Goal: Task Accomplishment & Management: Complete application form

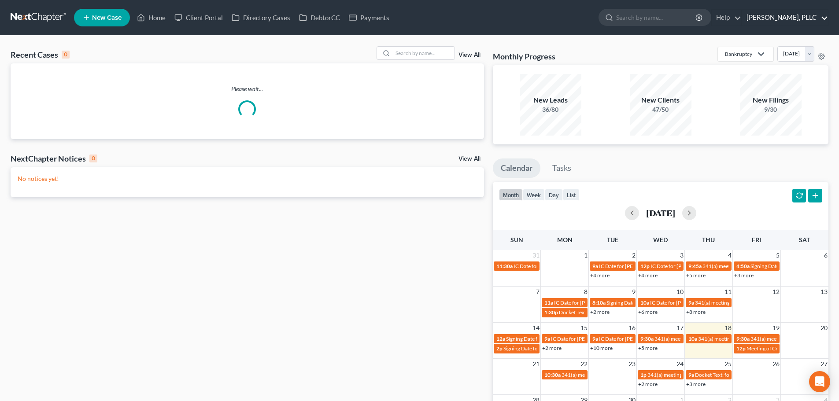
click at [823, 19] on link "[PERSON_NAME], PLLC" at bounding box center [785, 18] width 86 height 16
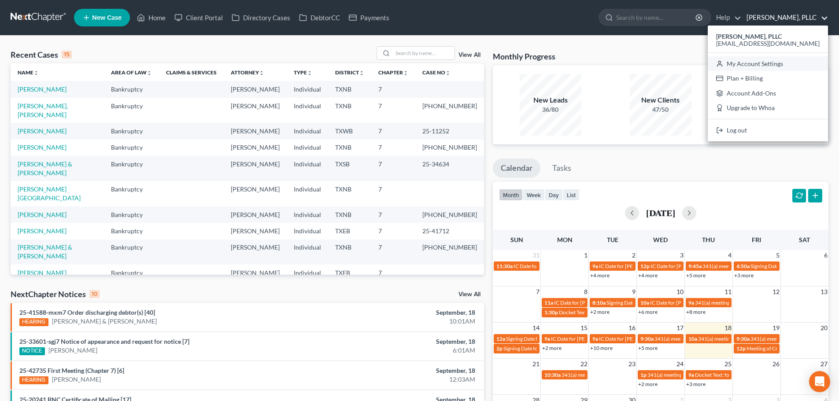
click at [783, 62] on link "My Account Settings" at bounding box center [768, 63] width 120 height 15
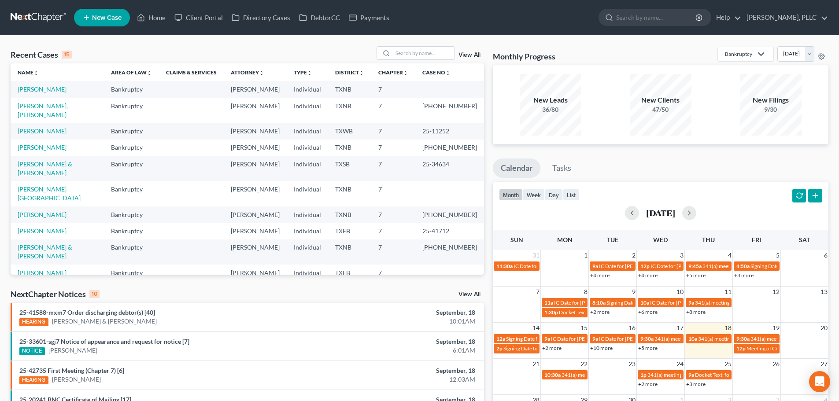
select select "23"
select select "45"
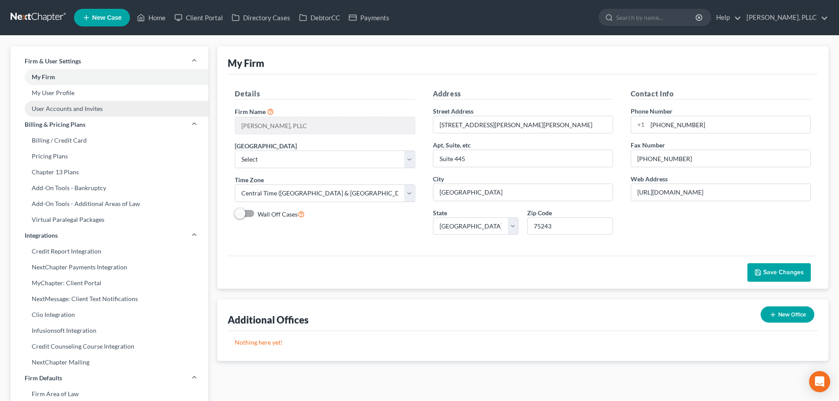
click at [77, 110] on link "User Accounts and Invites" at bounding box center [110, 109] width 198 height 16
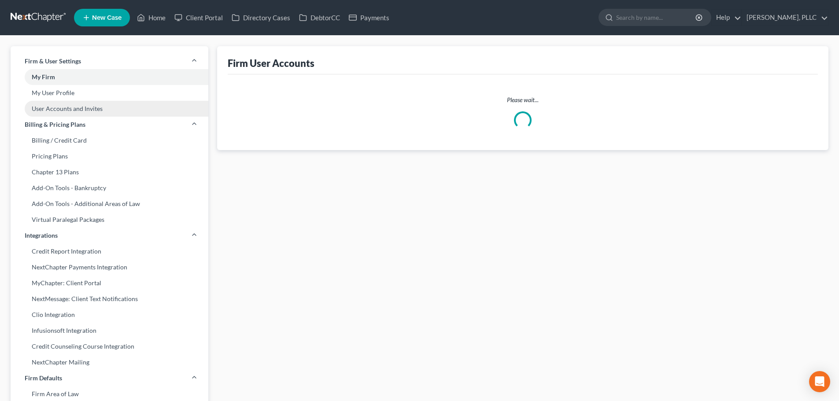
select select "0"
select select "2"
select select "1"
select select "0"
select select "2"
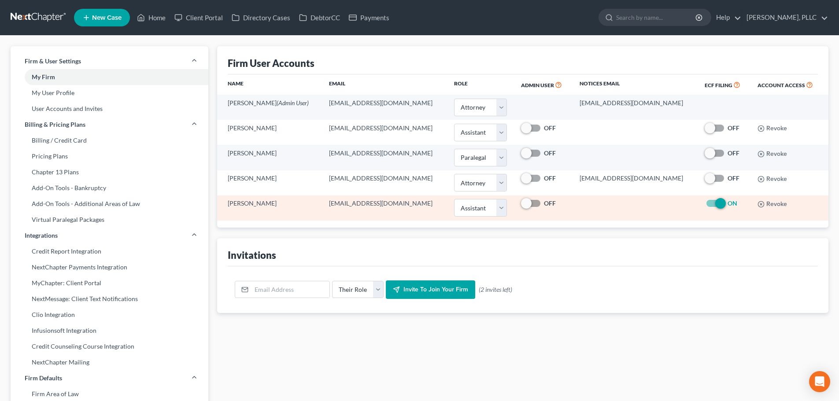
click at [728, 206] on label "ON" at bounding box center [733, 203] width 10 height 9
click at [731, 205] on input "ON" at bounding box center [734, 202] width 6 height 6
checkbox input "false"
click at [771, 203] on button "Revoke" at bounding box center [773, 204] width 30 height 7
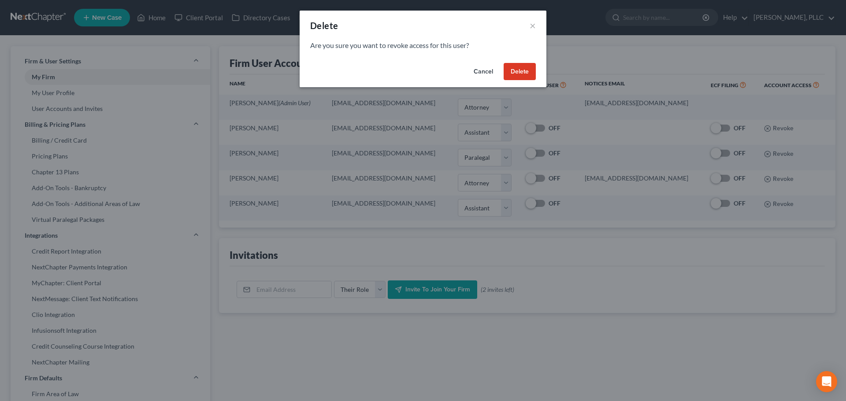
click at [526, 71] on button "Delete" at bounding box center [519, 72] width 32 height 18
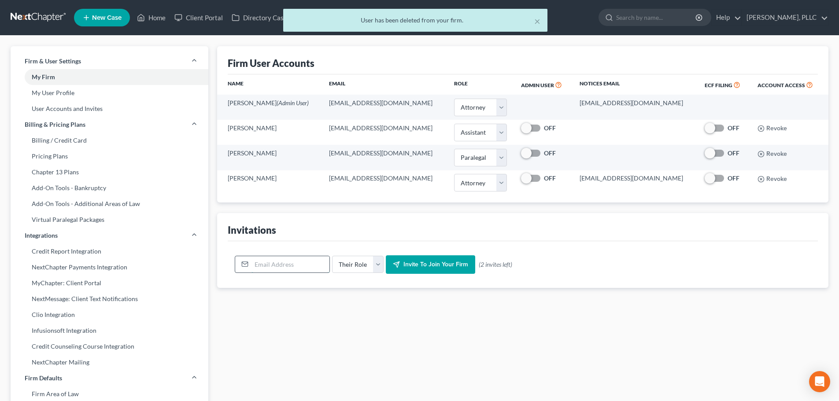
click at [290, 269] on input "email" at bounding box center [291, 264] width 78 height 17
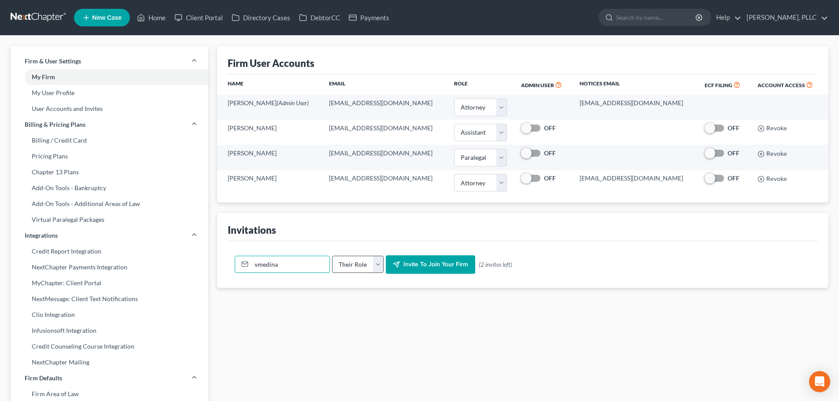
type input "vmedina"
click at [377, 265] on select "Their Role Attorney Paralegal Assistant" at bounding box center [358, 265] width 52 height 18
select select "assistant"
click at [332, 256] on select "Their Role Attorney Paralegal Assistant" at bounding box center [358, 265] width 52 height 18
click at [300, 267] on input "vmedina" at bounding box center [291, 264] width 78 height 17
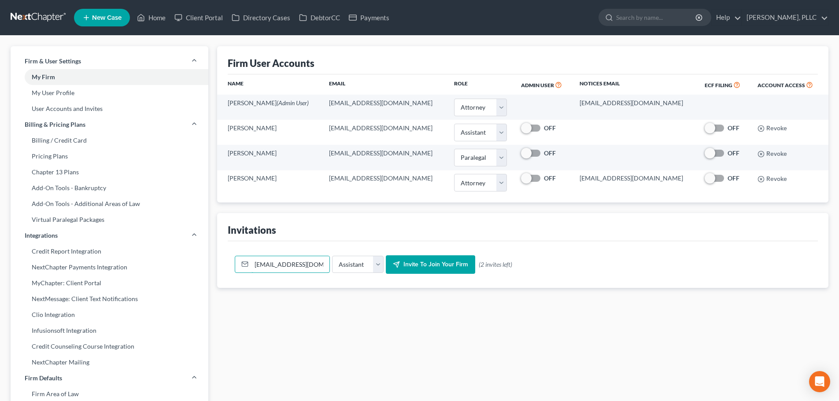
type input "[EMAIL_ADDRESS][DOMAIN_NAME]"
click at [432, 266] on span "Invite to join your firm" at bounding box center [435, 264] width 65 height 7
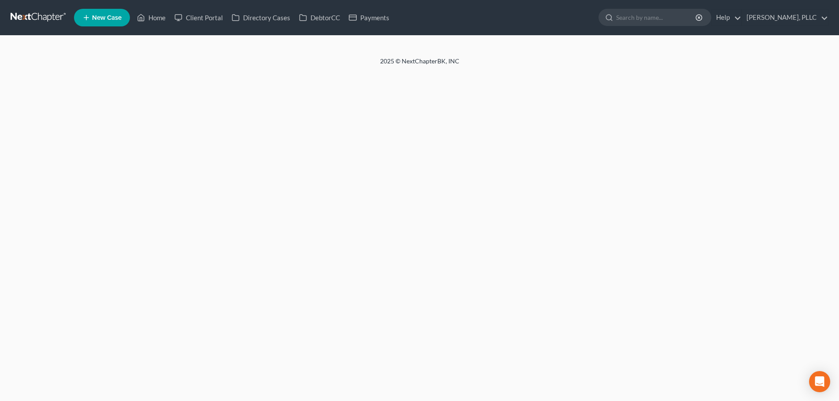
select select "0"
select select "2"
select select "1"
select select "0"
select select "2"
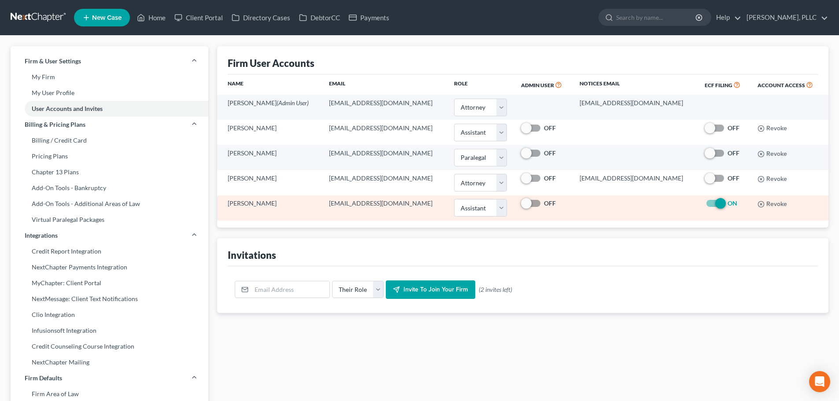
click at [728, 203] on label "ON" at bounding box center [733, 203] width 10 height 9
click at [731, 203] on input "ON" at bounding box center [734, 202] width 6 height 6
checkbox input "false"
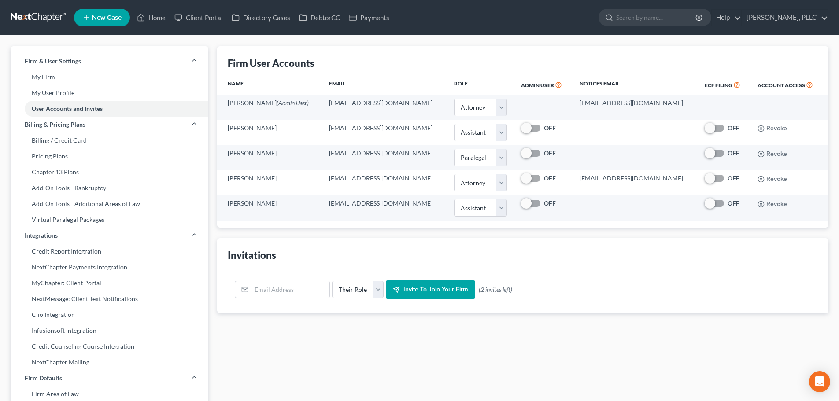
click at [636, 251] on div "Invitations" at bounding box center [523, 252] width 590 height 28
click at [634, 261] on div "Invitations" at bounding box center [523, 252] width 590 height 28
click at [156, 20] on link "Home" at bounding box center [151, 18] width 37 height 16
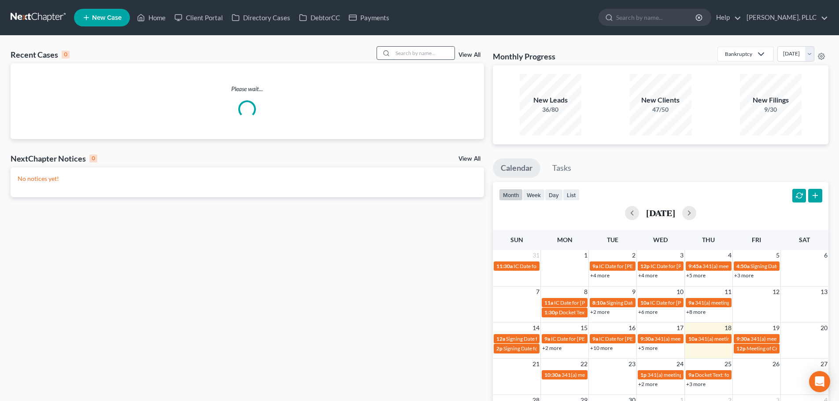
click at [422, 50] on input "search" at bounding box center [424, 53] width 62 height 13
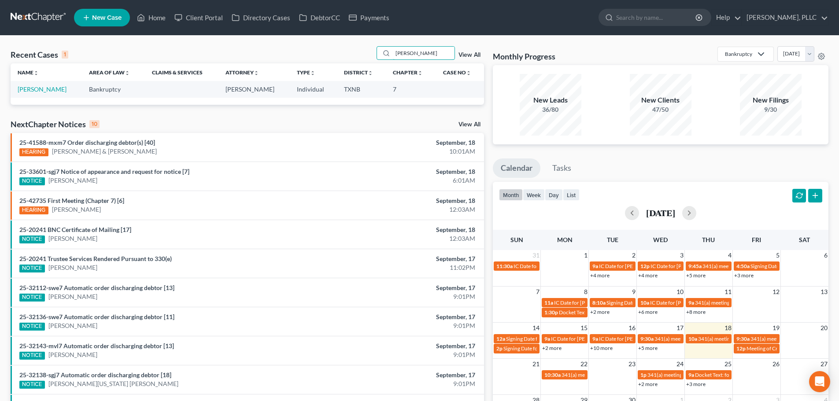
type input "[PERSON_NAME]"
click at [50, 91] on link "[PERSON_NAME]" at bounding box center [42, 88] width 49 height 7
select select "4"
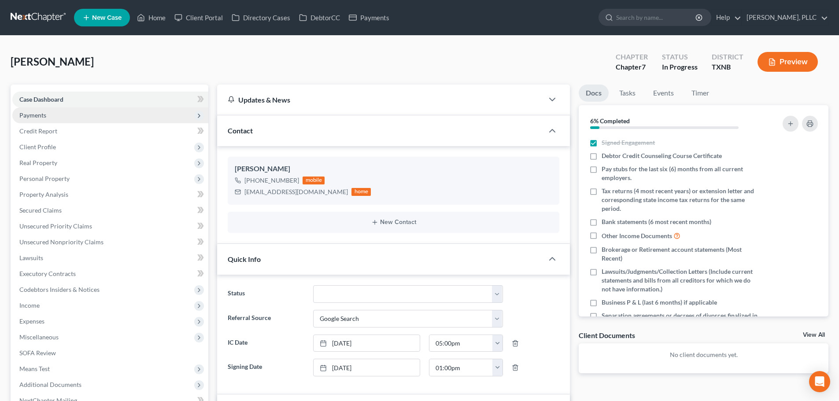
scroll to position [59, 0]
click at [51, 115] on span "Payments" at bounding box center [110, 115] width 196 height 16
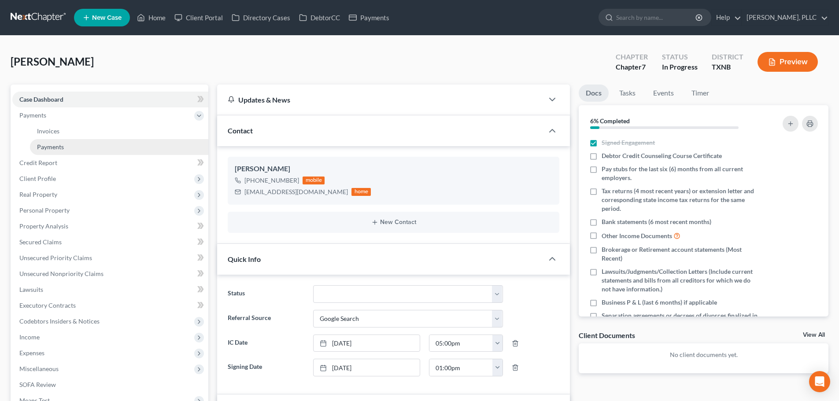
click at [57, 148] on span "Payments" at bounding box center [50, 146] width 27 height 7
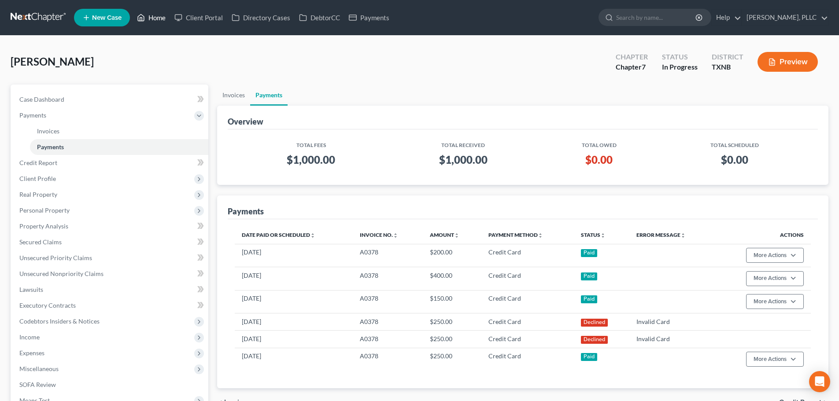
click at [151, 18] on link "Home" at bounding box center [151, 18] width 37 height 16
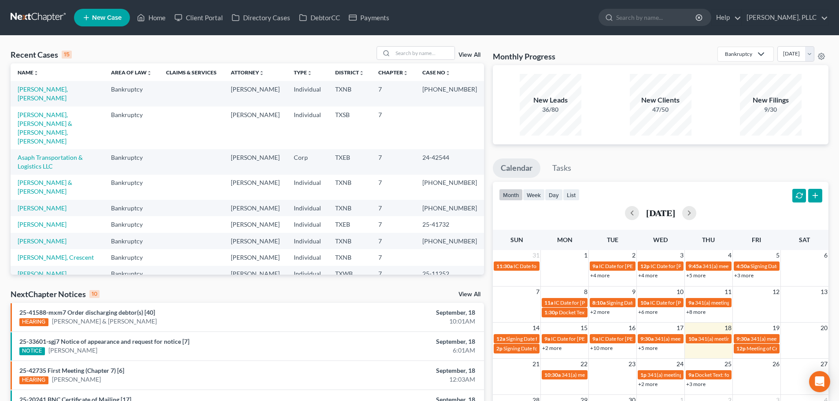
click at [412, 200] on td "7" at bounding box center [393, 208] width 44 height 16
click at [266, 49] on div "Recent Cases 15 View All" at bounding box center [247, 54] width 473 height 17
click at [411, 58] on input "search" at bounding box center [424, 53] width 62 height 13
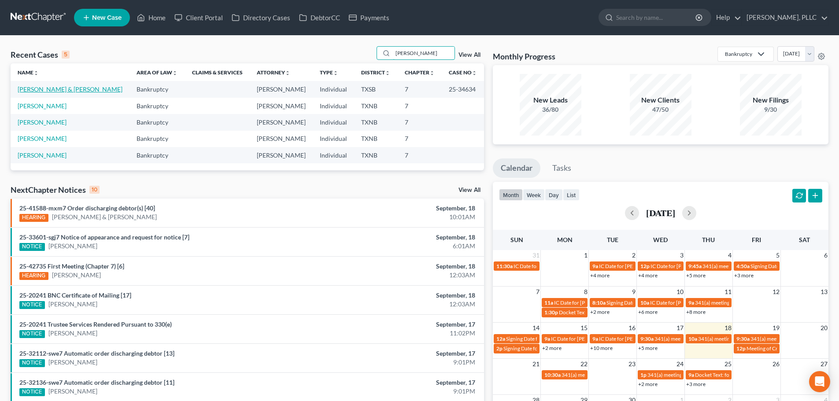
type input "[PERSON_NAME]"
click at [59, 89] on link "[PERSON_NAME] & [PERSON_NAME]" at bounding box center [70, 88] width 105 height 7
select select "4"
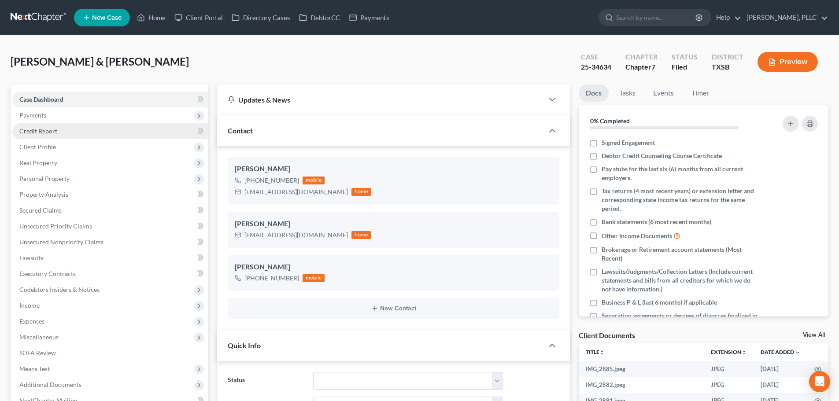
scroll to position [905, 0]
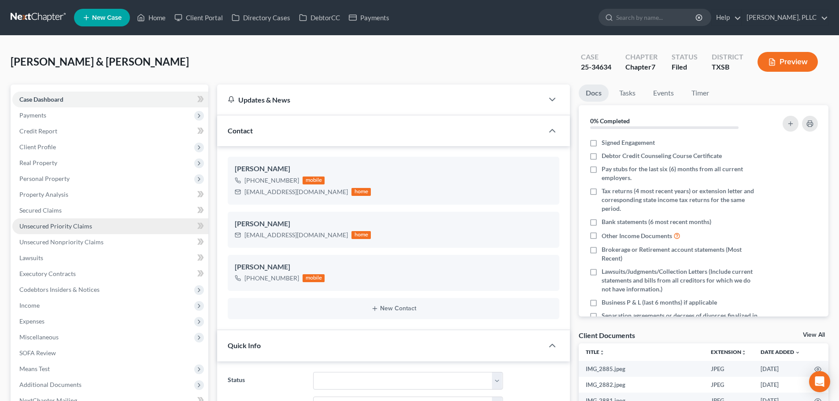
click at [49, 227] on span "Unsecured Priority Claims" at bounding box center [55, 225] width 73 height 7
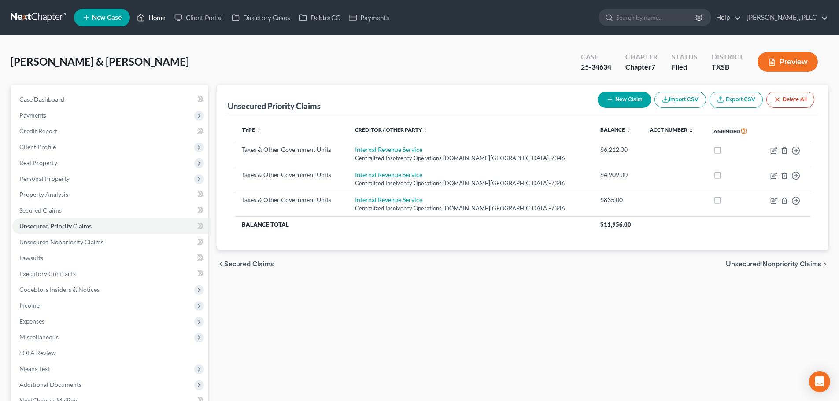
click at [157, 17] on link "Home" at bounding box center [151, 18] width 37 height 16
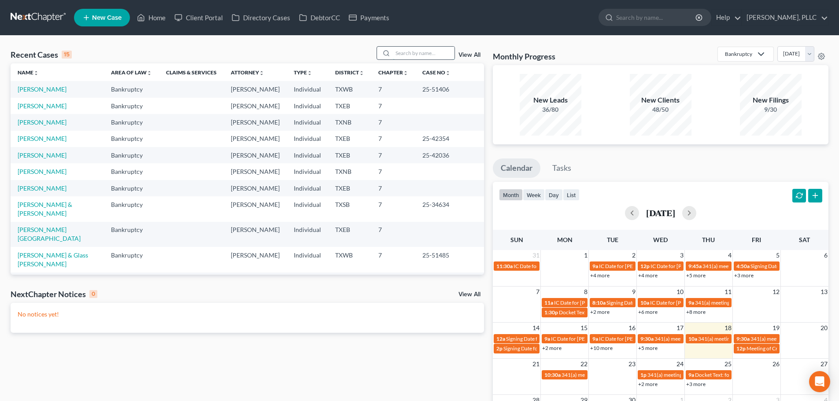
click at [411, 52] on input "search" at bounding box center [424, 53] width 62 height 13
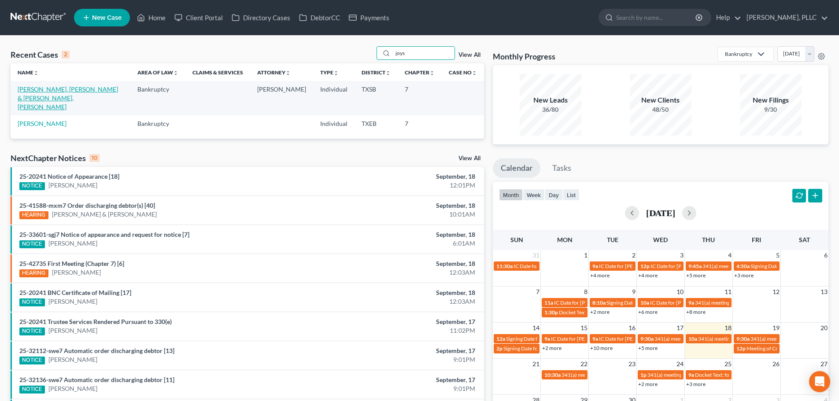
type input "joys"
click at [56, 92] on link "[PERSON_NAME], [PERSON_NAME] & [PERSON_NAME], [PERSON_NAME]" at bounding box center [68, 97] width 100 height 25
select select "6"
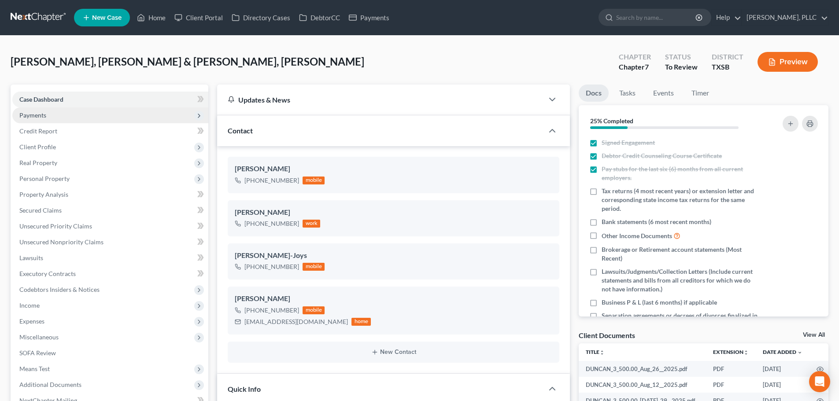
scroll to position [406, 0]
click at [41, 115] on span "Payments" at bounding box center [32, 114] width 27 height 7
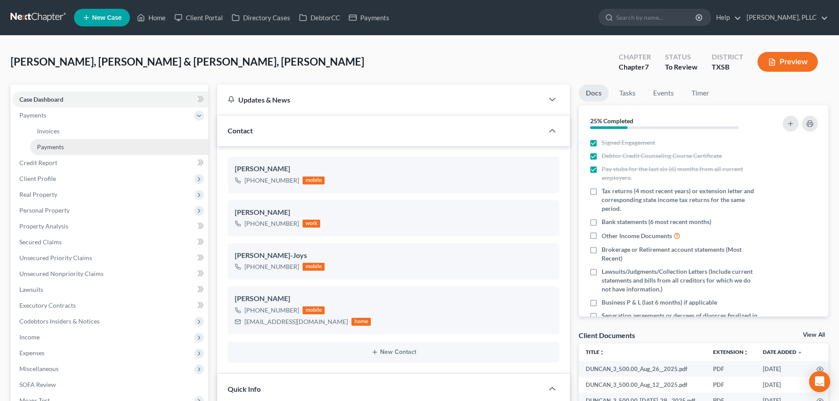
click at [50, 145] on span "Payments" at bounding box center [50, 146] width 27 height 7
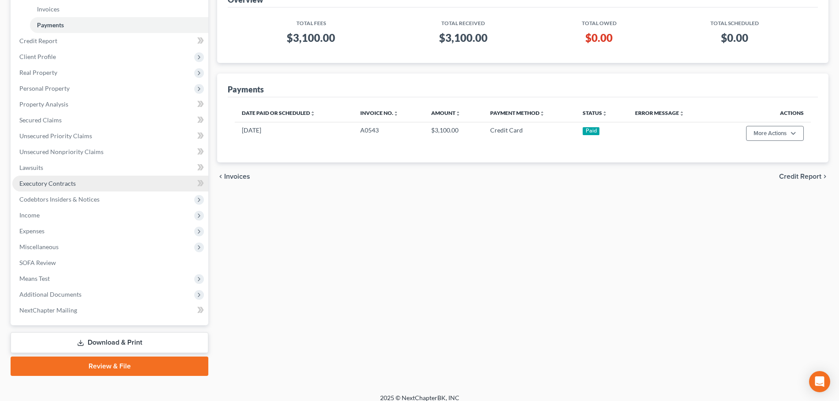
scroll to position [130, 0]
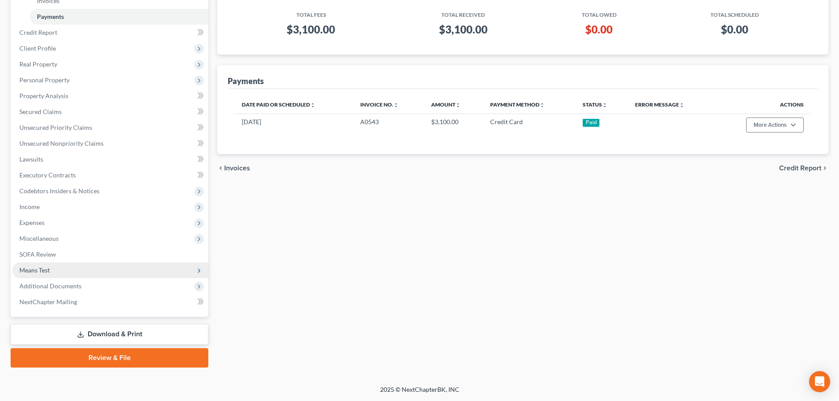
click at [63, 273] on span "Means Test" at bounding box center [110, 271] width 196 height 16
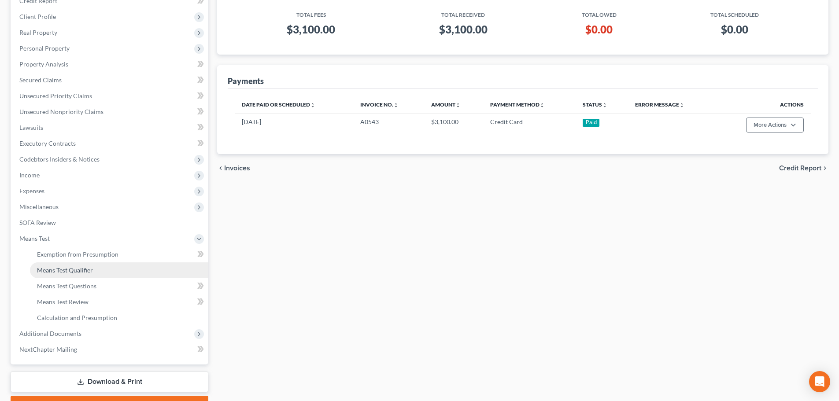
click at [67, 272] on span "Means Test Qualifier" at bounding box center [65, 269] width 56 height 7
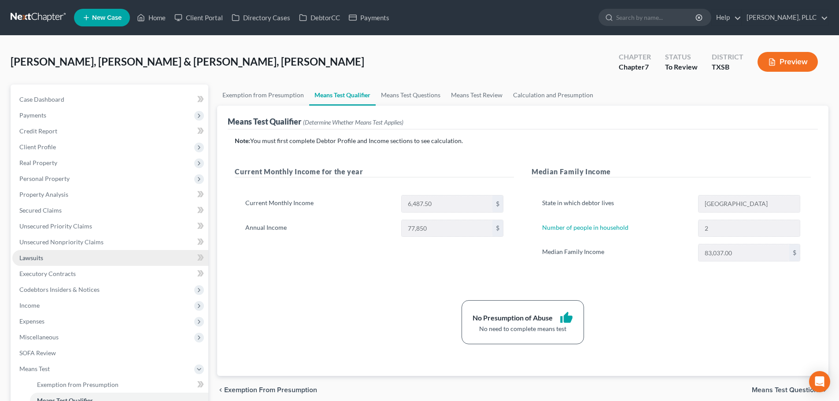
click at [42, 259] on span "Lawsuits" at bounding box center [31, 257] width 24 height 7
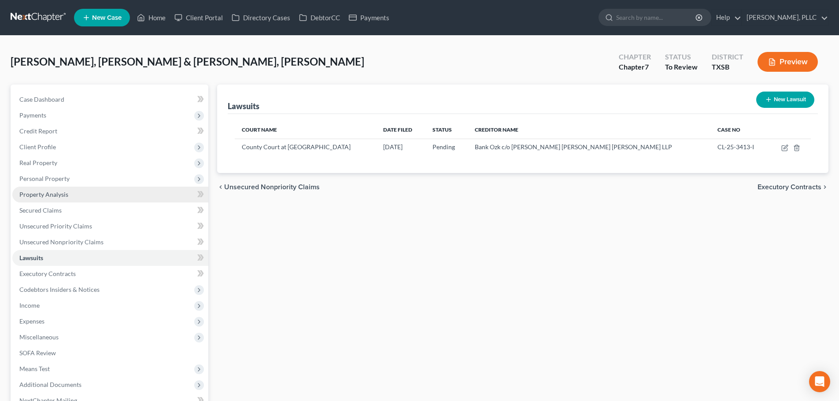
click at [40, 197] on span "Property Analysis" at bounding box center [43, 194] width 49 height 7
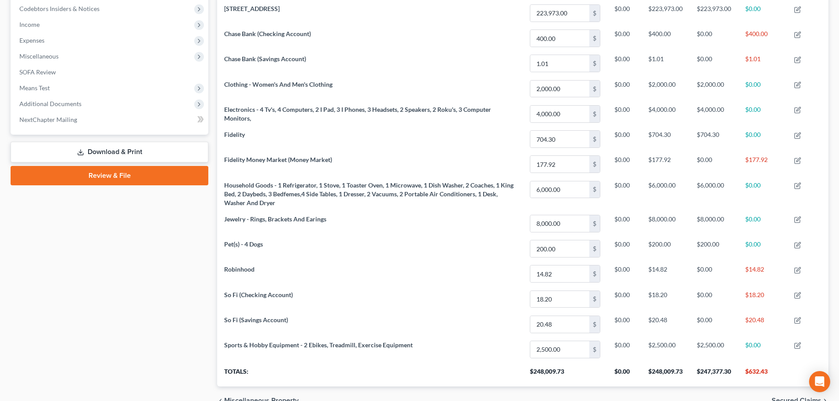
scroll to position [196, 0]
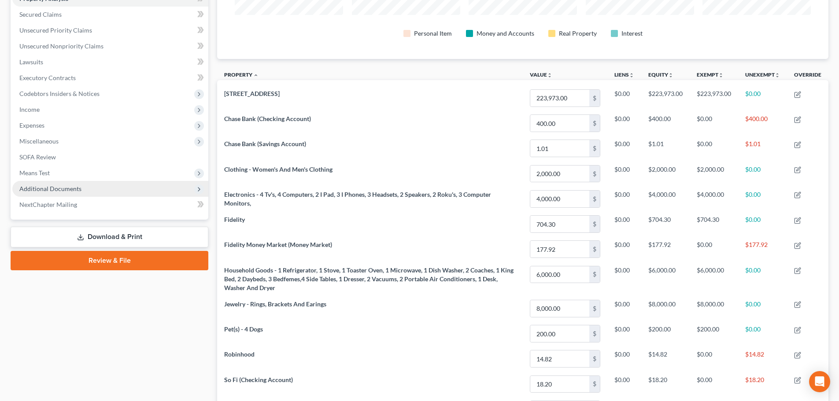
click at [51, 190] on span "Additional Documents" at bounding box center [50, 188] width 62 height 7
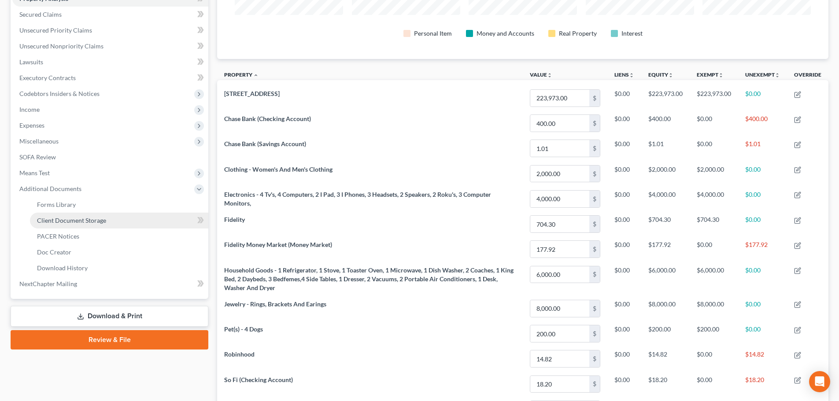
click at [59, 218] on span "Client Document Storage" at bounding box center [71, 220] width 69 height 7
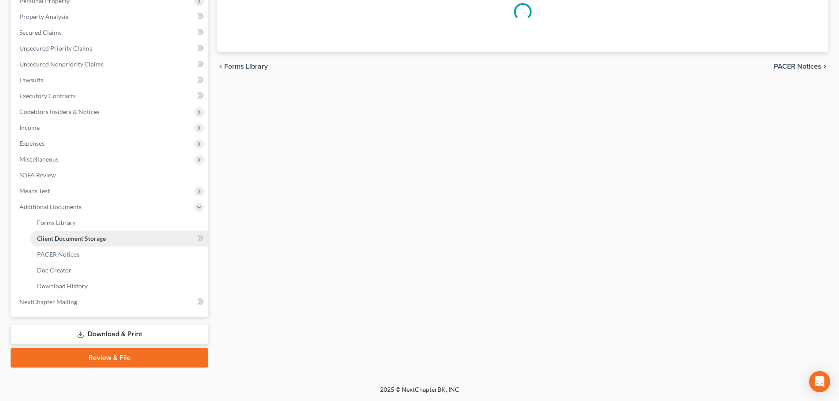
scroll to position [10, 0]
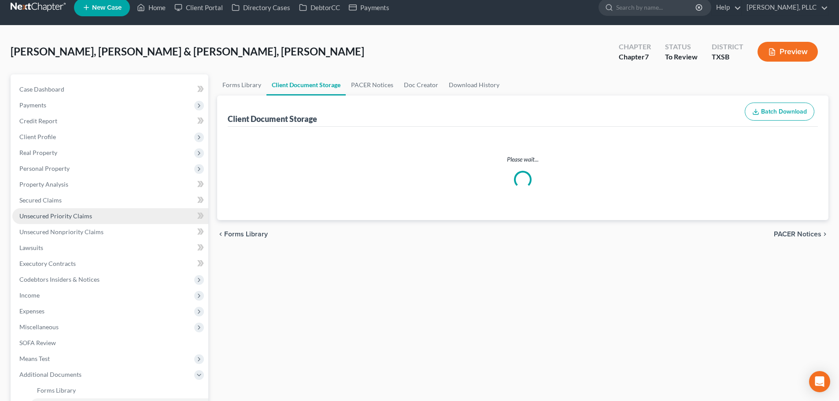
select select "8"
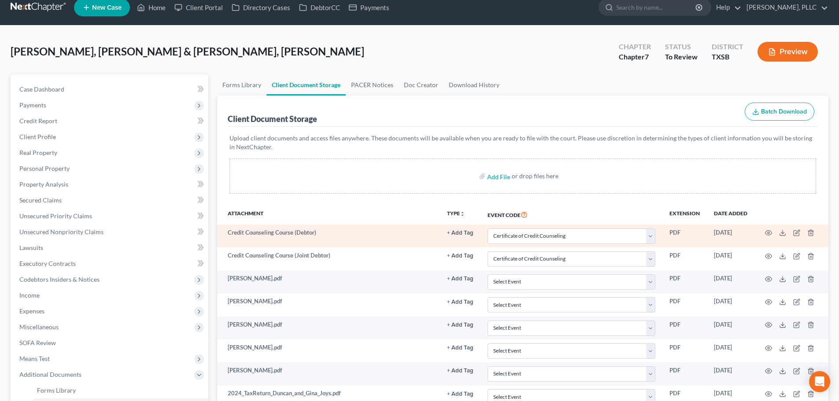
scroll to position [0, 0]
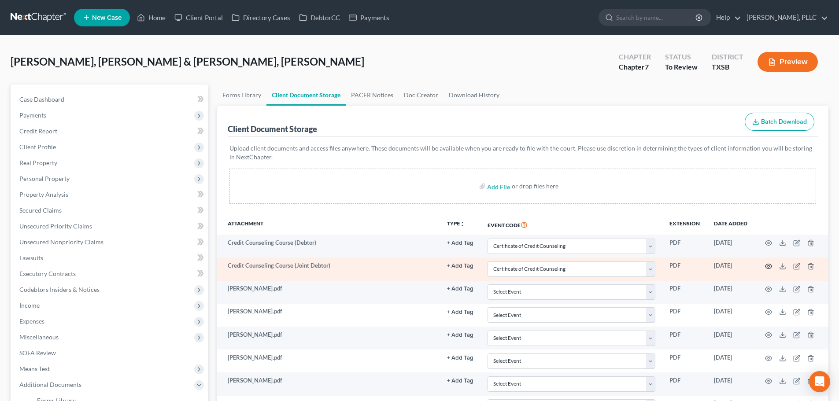
click at [769, 266] on circle "button" at bounding box center [769, 267] width 2 height 2
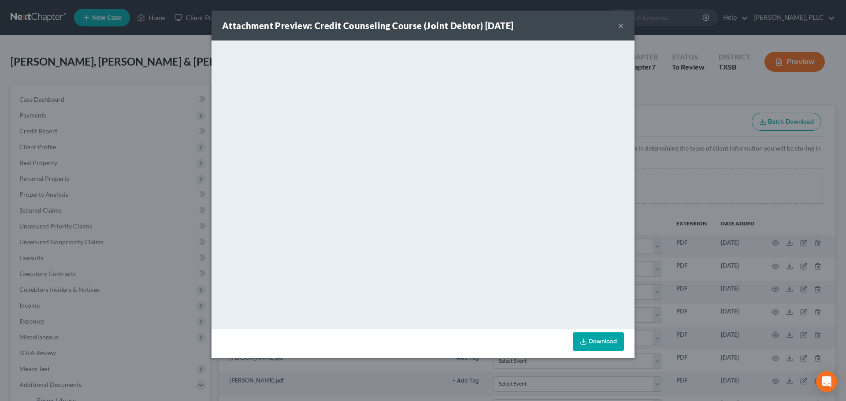
click at [620, 27] on button "×" at bounding box center [621, 25] width 6 height 11
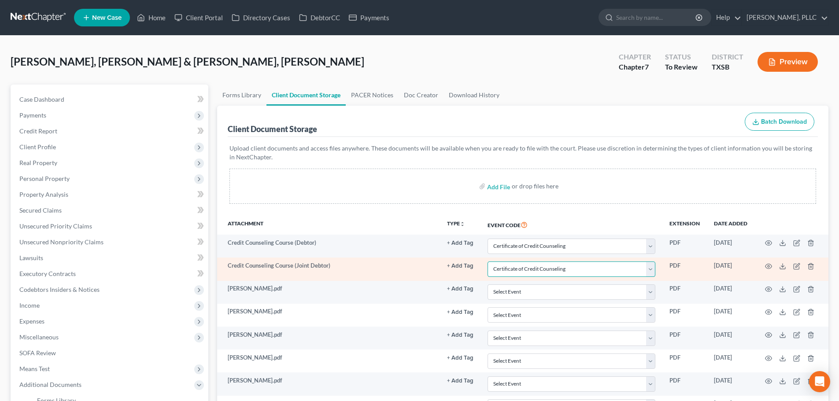
click at [654, 270] on select "Select Event 20 Largest Unsecured Creditors Additional Attachments Amended Cred…" at bounding box center [572, 269] width 168 height 15
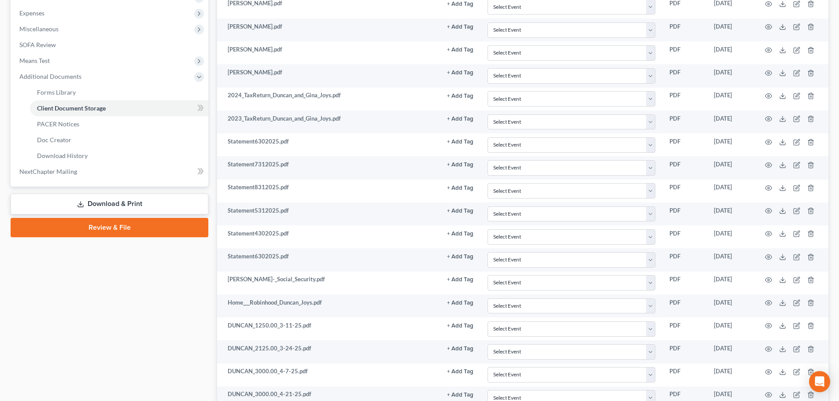
scroll to position [396, 0]
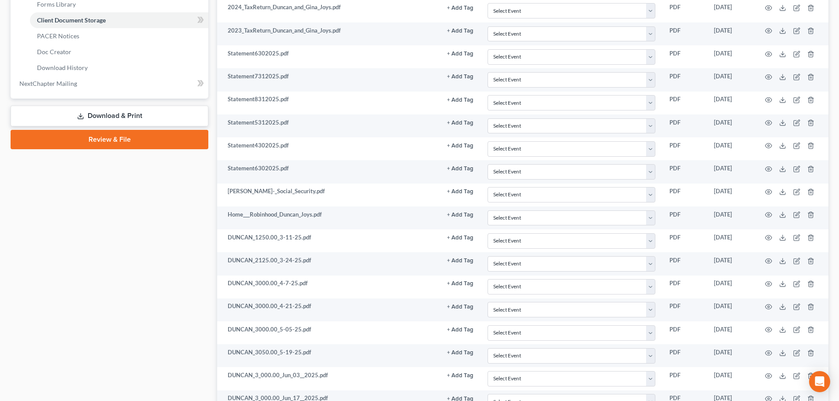
click at [118, 138] on link "Review & File" at bounding box center [110, 139] width 198 height 19
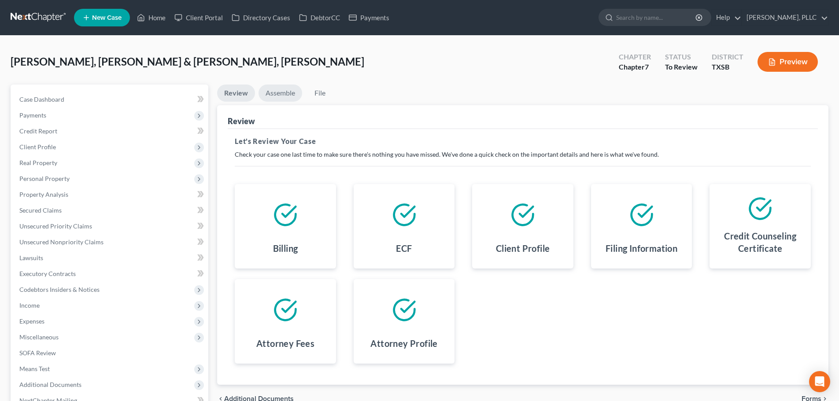
click at [277, 93] on link "Assemble" at bounding box center [281, 93] width 44 height 17
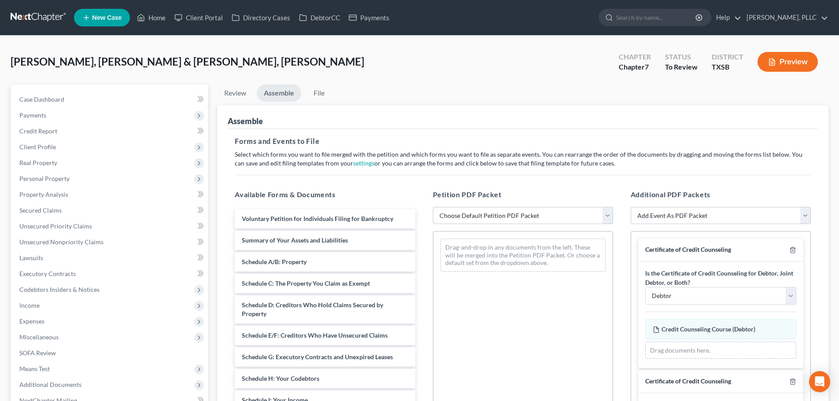
click at [463, 217] on select "Choose Default Petition PDF Packet Emergency Filing (Voluntary Petition and Cre…" at bounding box center [523, 216] width 180 height 18
select select "1"
click at [433, 207] on select "Choose Default Petition PDF Packet Emergency Filing (Voluntary Petition and Cre…" at bounding box center [523, 216] width 180 height 18
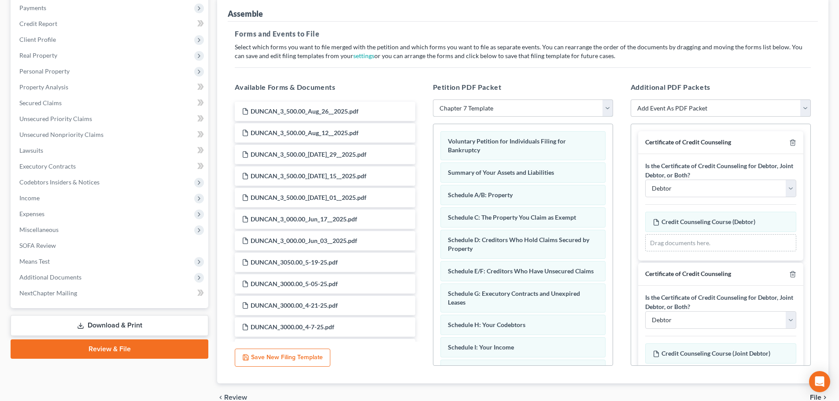
scroll to position [44, 0]
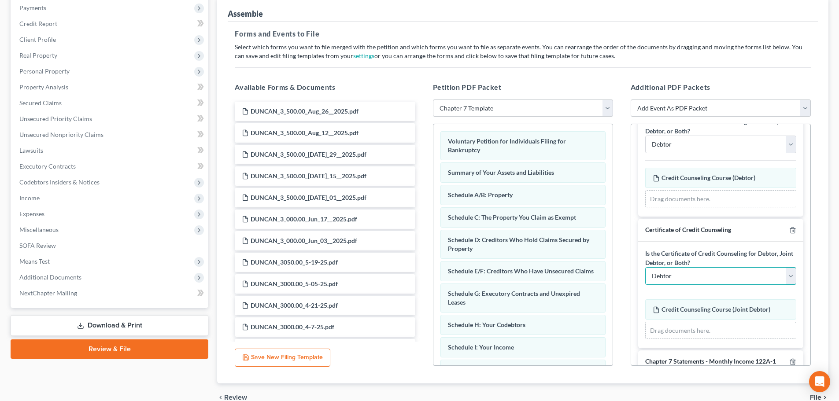
click at [784, 278] on select "Debtor Joint Debtor Debtor and Joint Debtor" at bounding box center [720, 276] width 151 height 18
select select "1"
click at [645, 267] on select "Debtor Joint Debtor Debtor and Joint Debtor" at bounding box center [720, 276] width 151 height 18
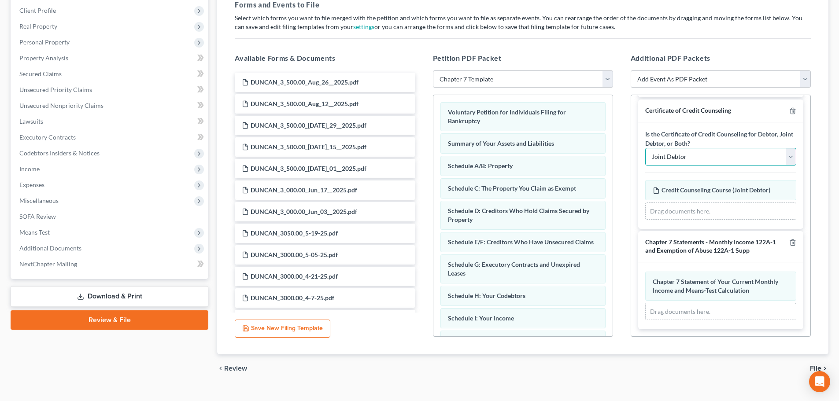
scroll to position [152, 0]
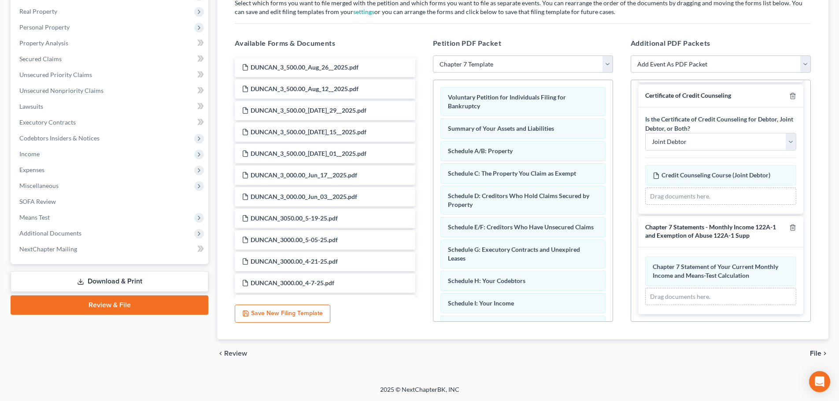
click at [812, 354] on span "File" at bounding box center [815, 353] width 11 height 7
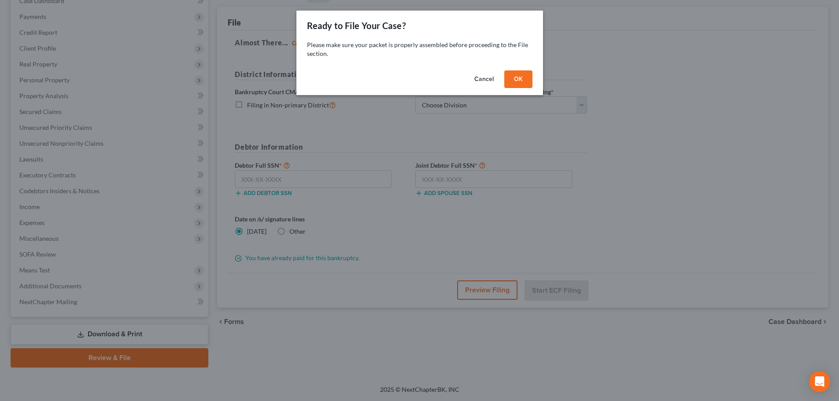
scroll to position [99, 0]
click at [513, 82] on button "OK" at bounding box center [521, 79] width 28 height 18
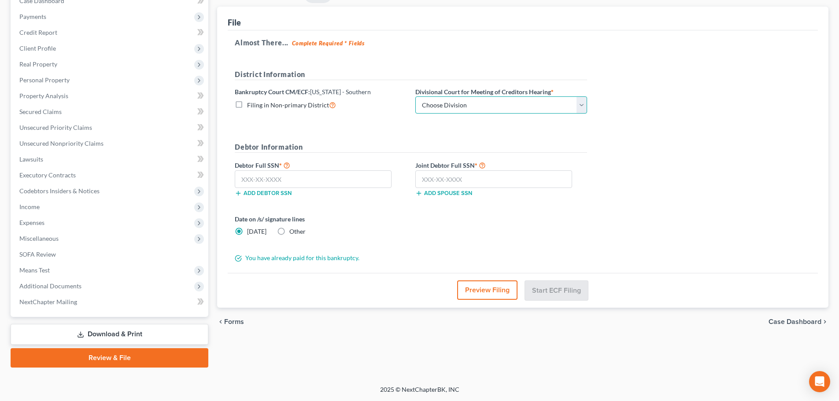
click at [488, 105] on select "Choose Division [GEOGRAPHIC_DATA] [GEOGRAPHIC_DATA] [GEOGRAPHIC_DATA] [GEOGRAPH…" at bounding box center [501, 105] width 172 height 18
select select "5"
click at [415, 96] on select "Choose Division [GEOGRAPHIC_DATA] [GEOGRAPHIC_DATA] [GEOGRAPHIC_DATA] [GEOGRAPH…" at bounding box center [501, 105] width 172 height 18
click at [341, 181] on input "text" at bounding box center [313, 179] width 157 height 18
type input "467-47-3673"
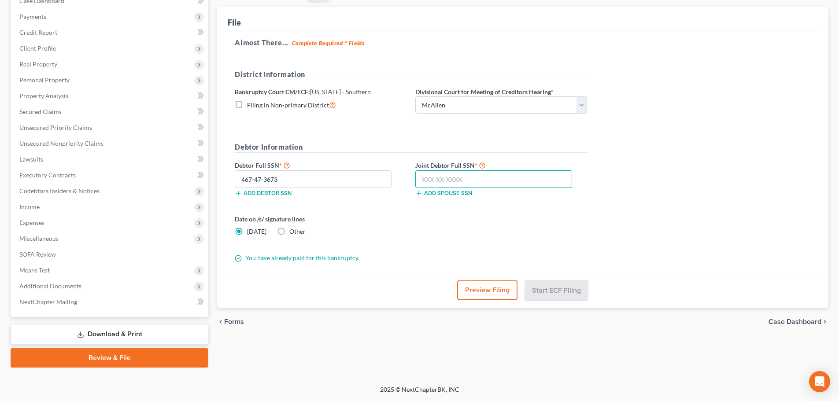
click at [431, 175] on input "text" at bounding box center [493, 179] width 157 height 18
type input "564-25-2815"
click at [479, 222] on div "Date on /s/ signature lines [DATE] Other" at bounding box center [410, 229] width 361 height 29
click at [554, 292] on button "Start ECF Filing" at bounding box center [556, 290] width 63 height 19
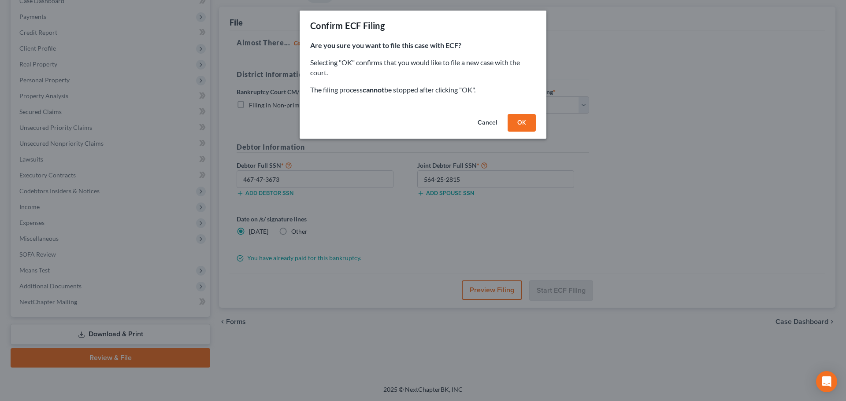
click at [521, 125] on button "OK" at bounding box center [521, 123] width 28 height 18
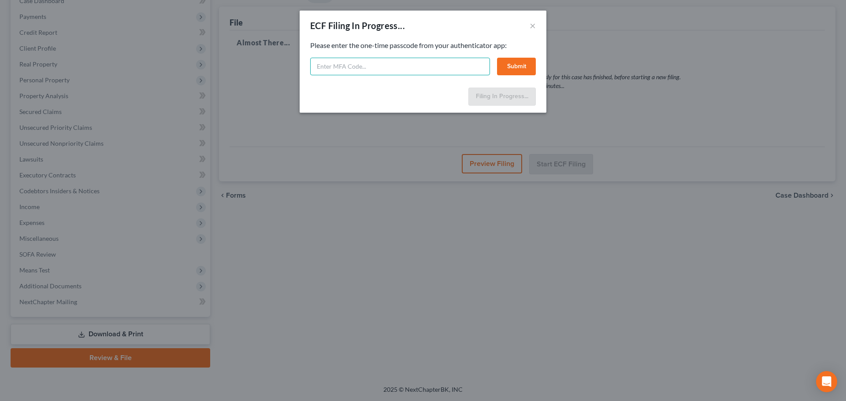
click at [342, 70] on input "text" at bounding box center [400, 67] width 180 height 18
paste input "956799"
type input "956799"
click at [513, 67] on button "Submit" at bounding box center [516, 67] width 39 height 18
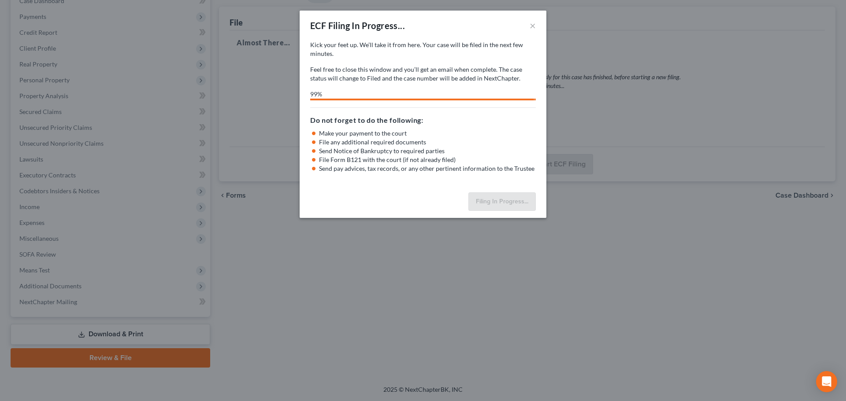
select select "5"
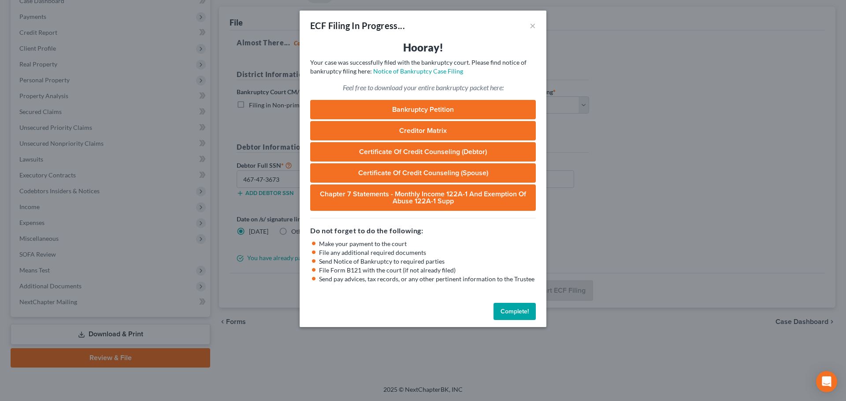
click at [513, 316] on button "Complete!" at bounding box center [514, 312] width 42 height 18
